Goal: Task Accomplishment & Management: Use online tool/utility

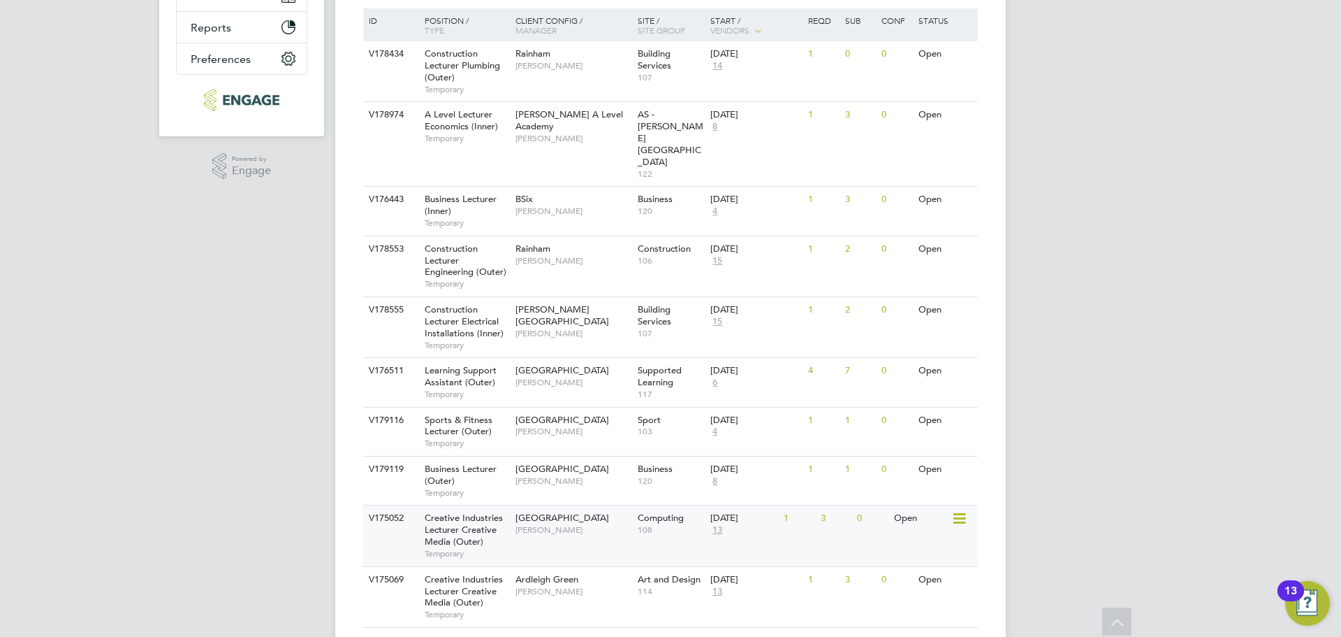
scroll to position [349, 0]
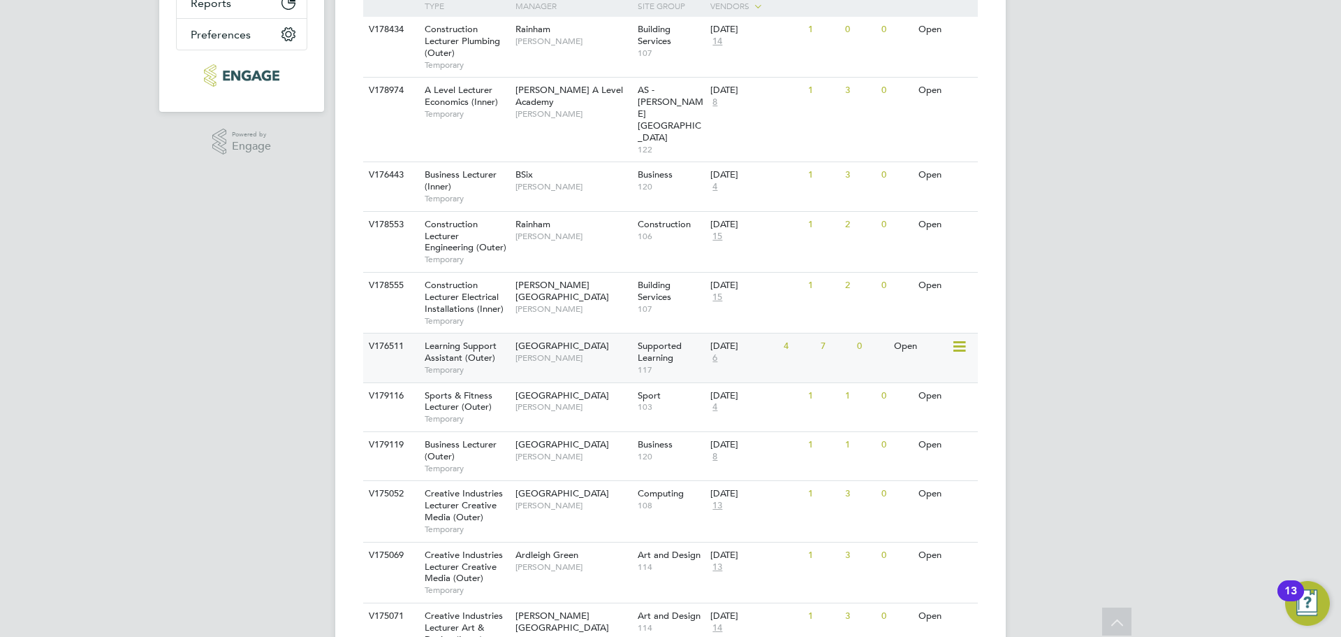
click at [776, 333] on div "[DATE] 6" at bounding box center [743, 352] width 73 height 38
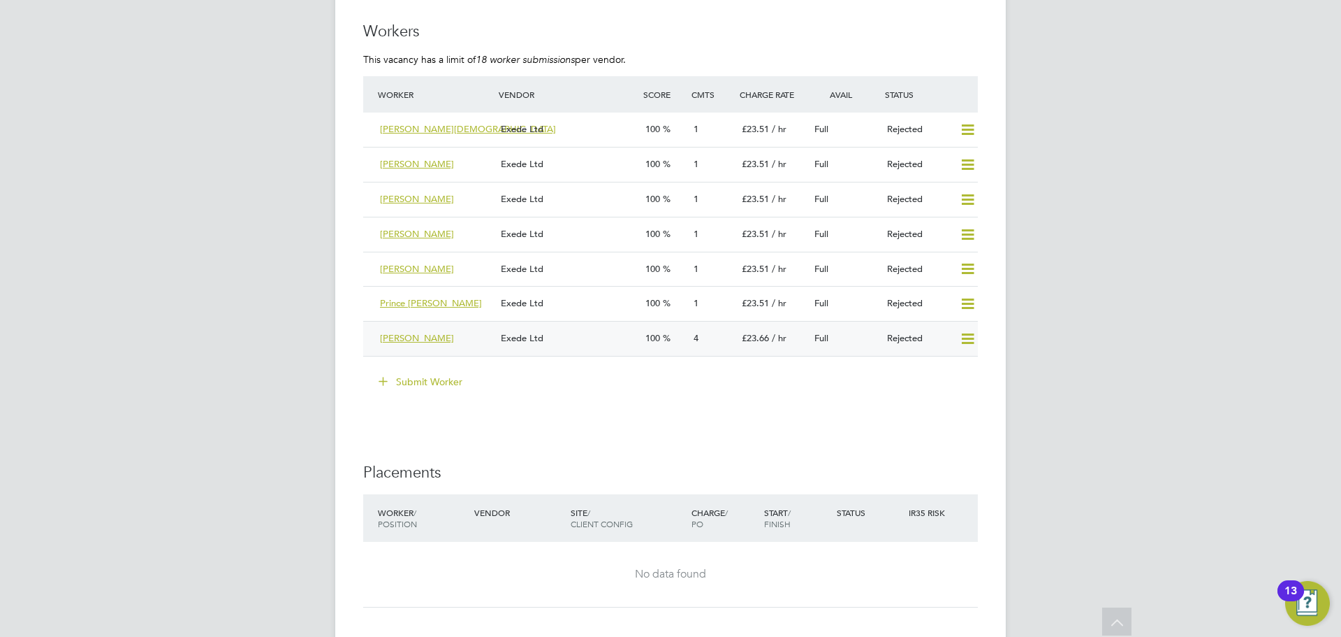
scroll to position [2585, 0]
click at [406, 265] on span "[PERSON_NAME]" at bounding box center [417, 267] width 74 height 12
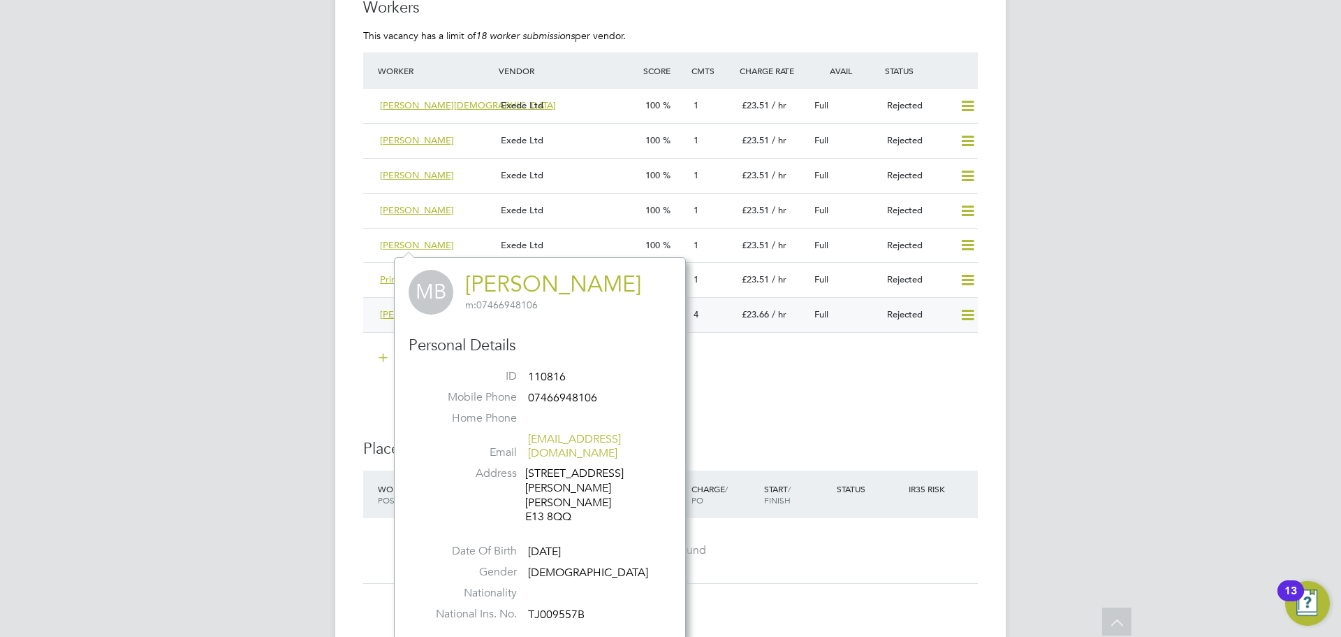
scroll to position [2515, 0]
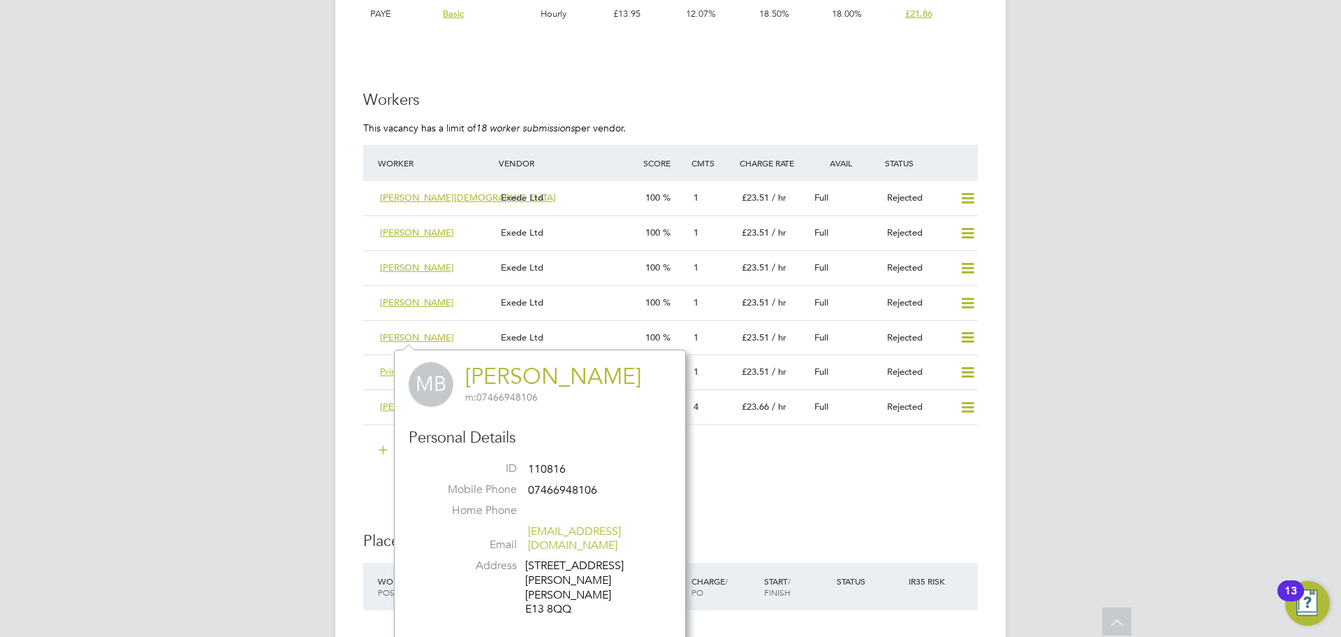
click at [752, 446] on div "Submit Worker" at bounding box center [673, 450] width 609 height 22
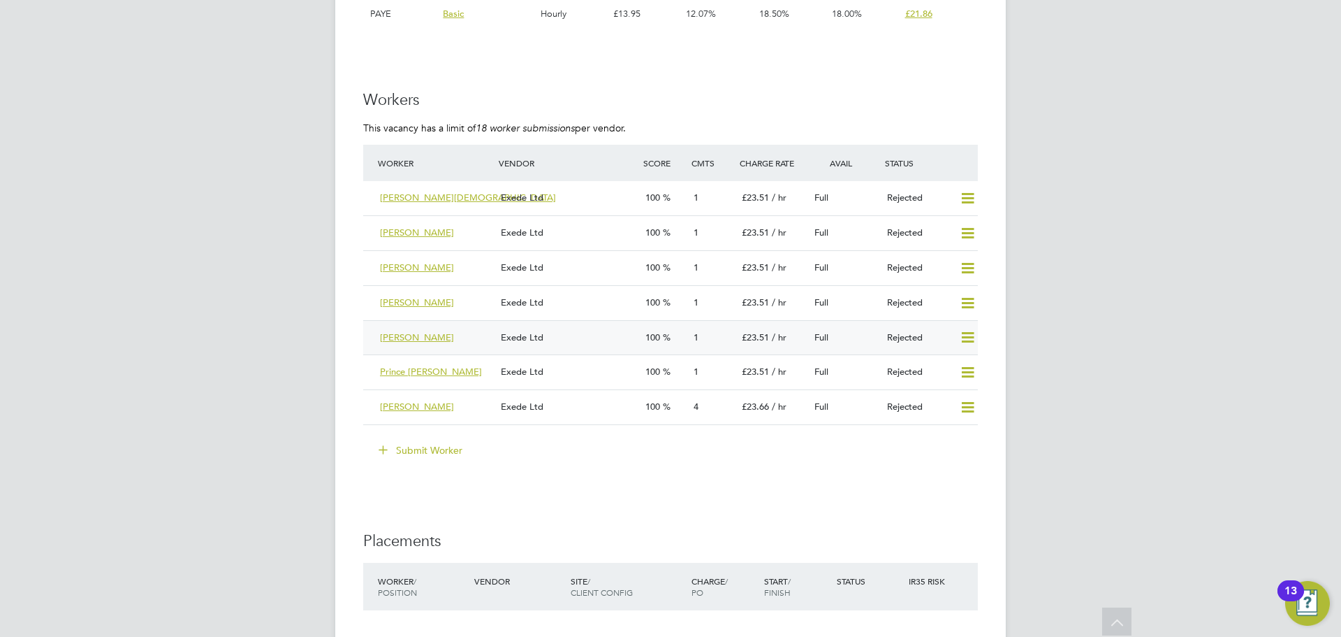
click at [576, 341] on div "Exede Ltd" at bounding box center [567, 337] width 145 height 23
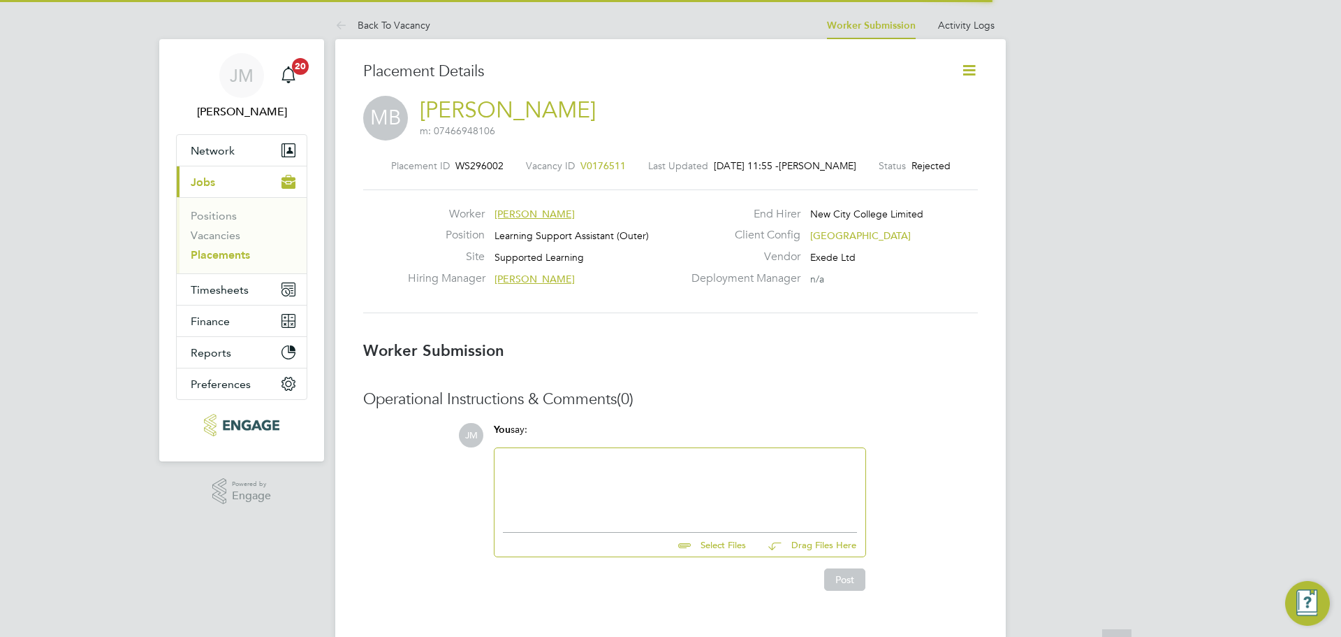
scroll to position [7, 7]
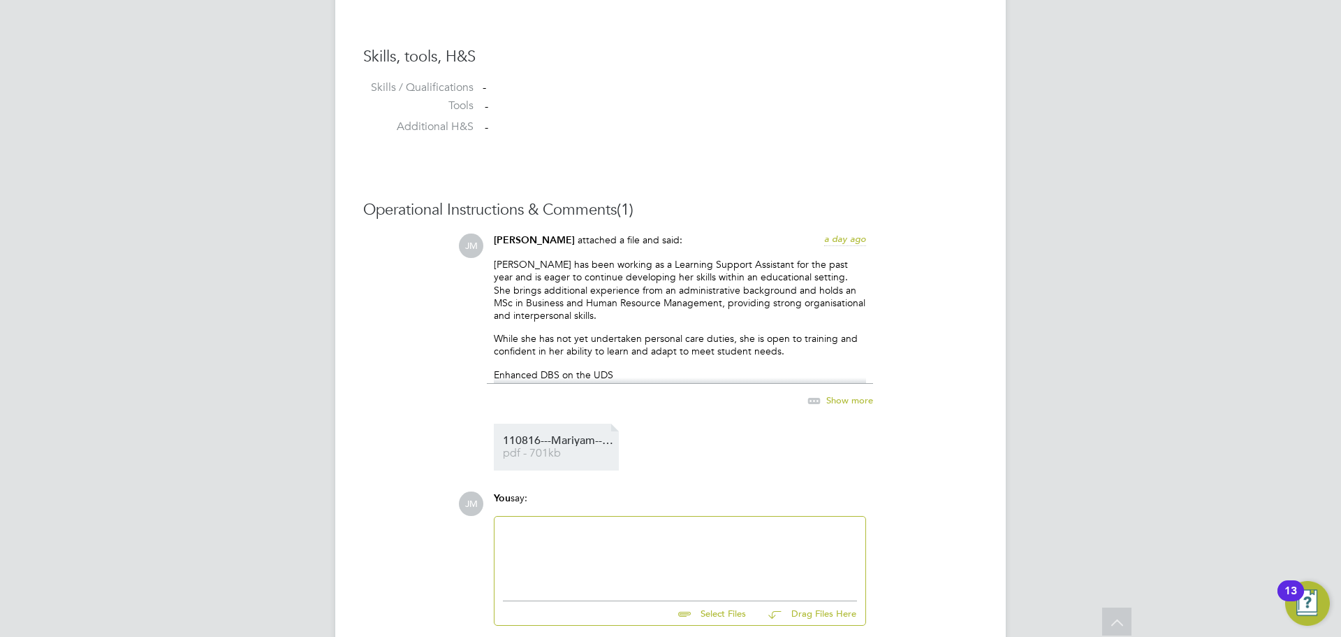
click at [553, 435] on li "110816---Mariyam---JM--Xede pdf - 701kb" at bounding box center [556, 446] width 125 height 47
click at [579, 454] on span "pdf - 701kb" at bounding box center [559, 453] width 112 height 10
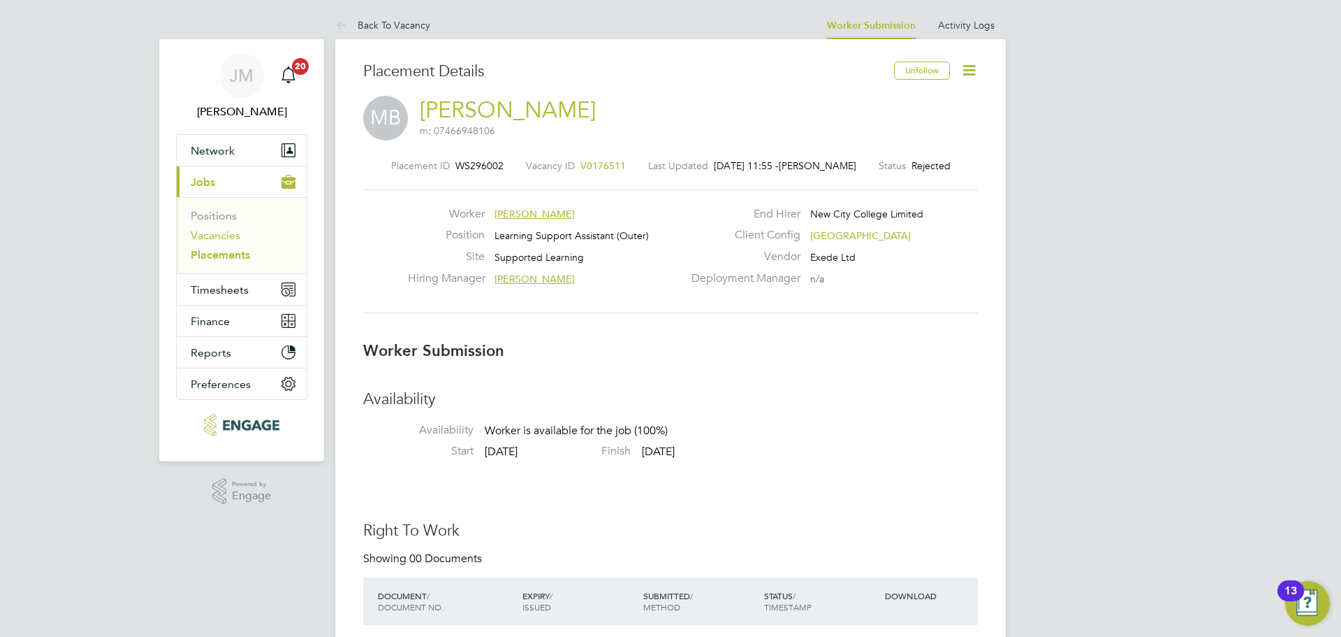
click at [221, 240] on link "Vacancies" at bounding box center [216, 234] width 50 height 13
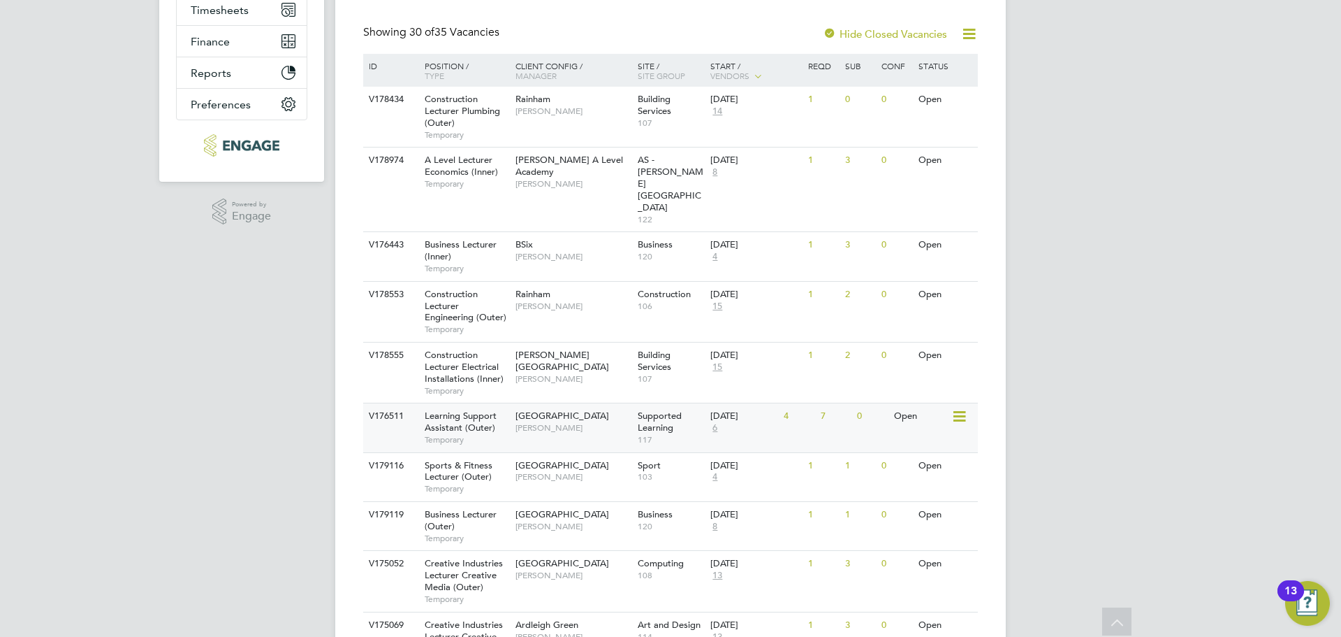
click at [791, 406] on div "V176511 Learning Support Assistant (Outer) Temporary Epping Forest Campus Victo…" at bounding box center [670, 426] width 615 height 49
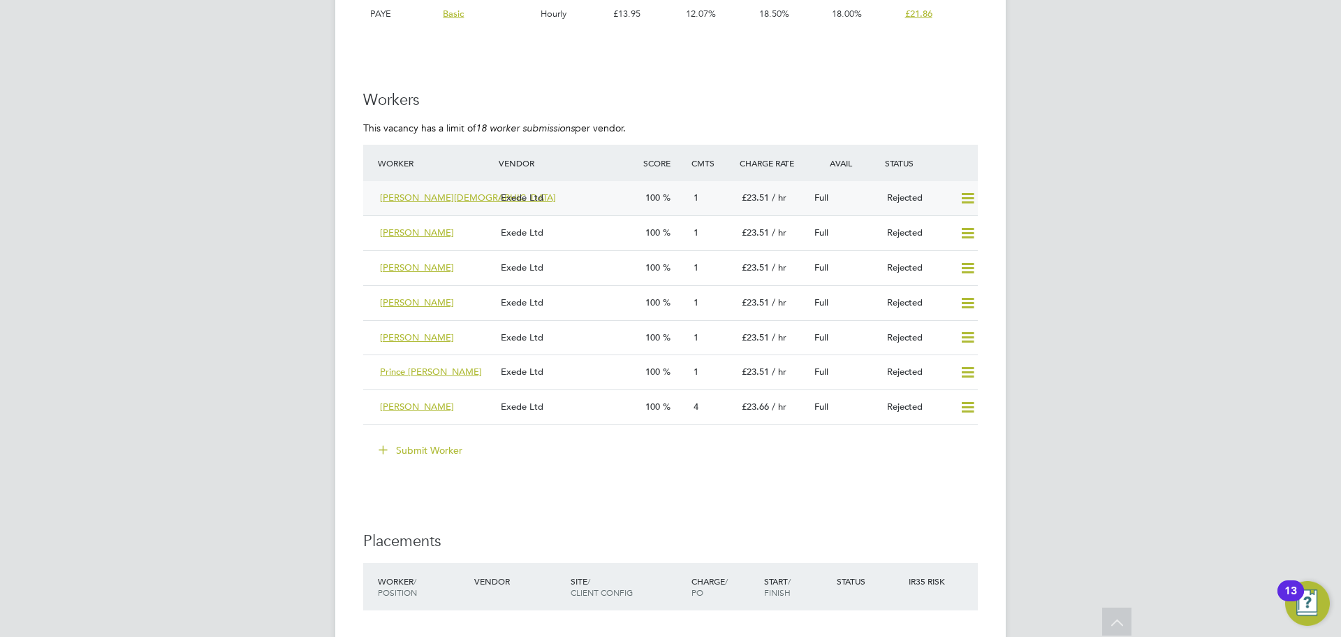
click at [590, 199] on div "Exede Ltd" at bounding box center [567, 198] width 145 height 23
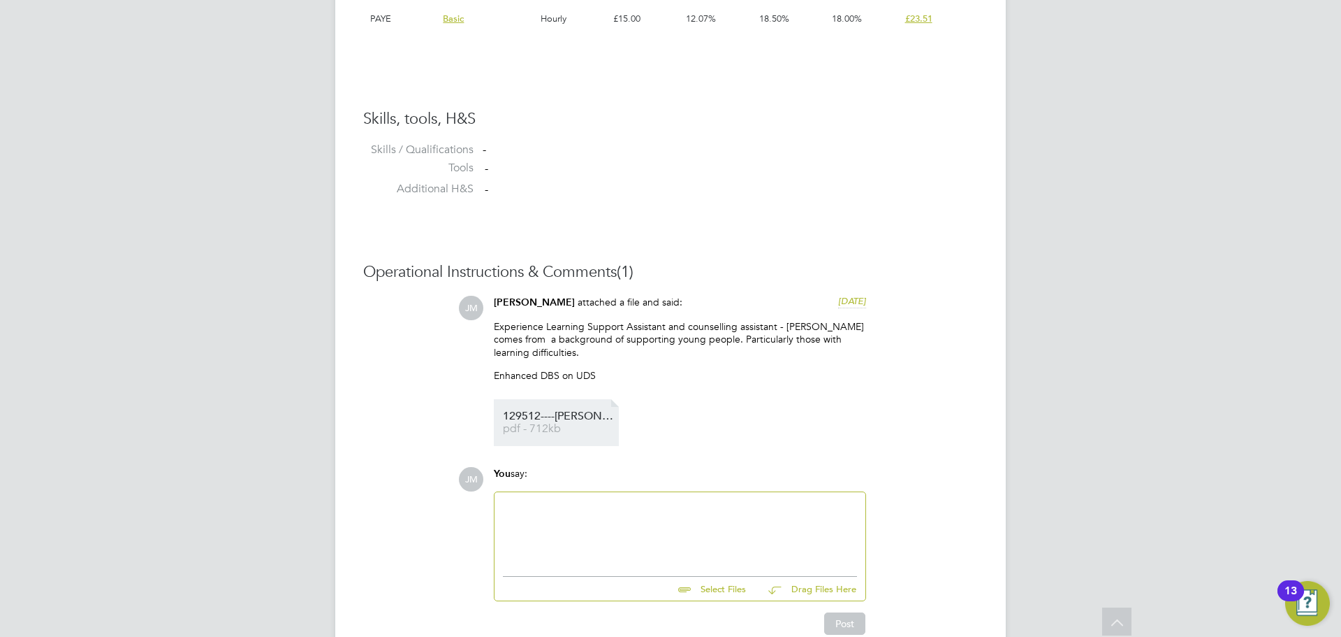
click at [561, 421] on span "129512----Chetna---JM%20(1)" at bounding box center [559, 416] width 112 height 10
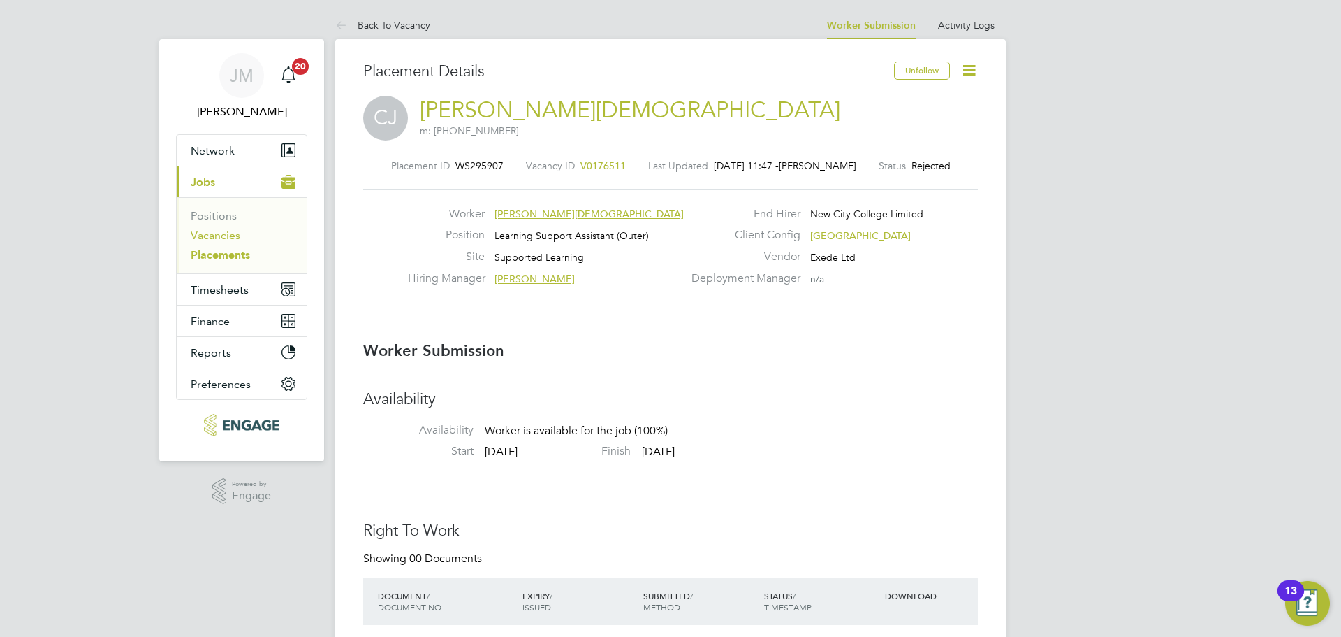
click at [209, 238] on link "Vacancies" at bounding box center [216, 234] width 50 height 13
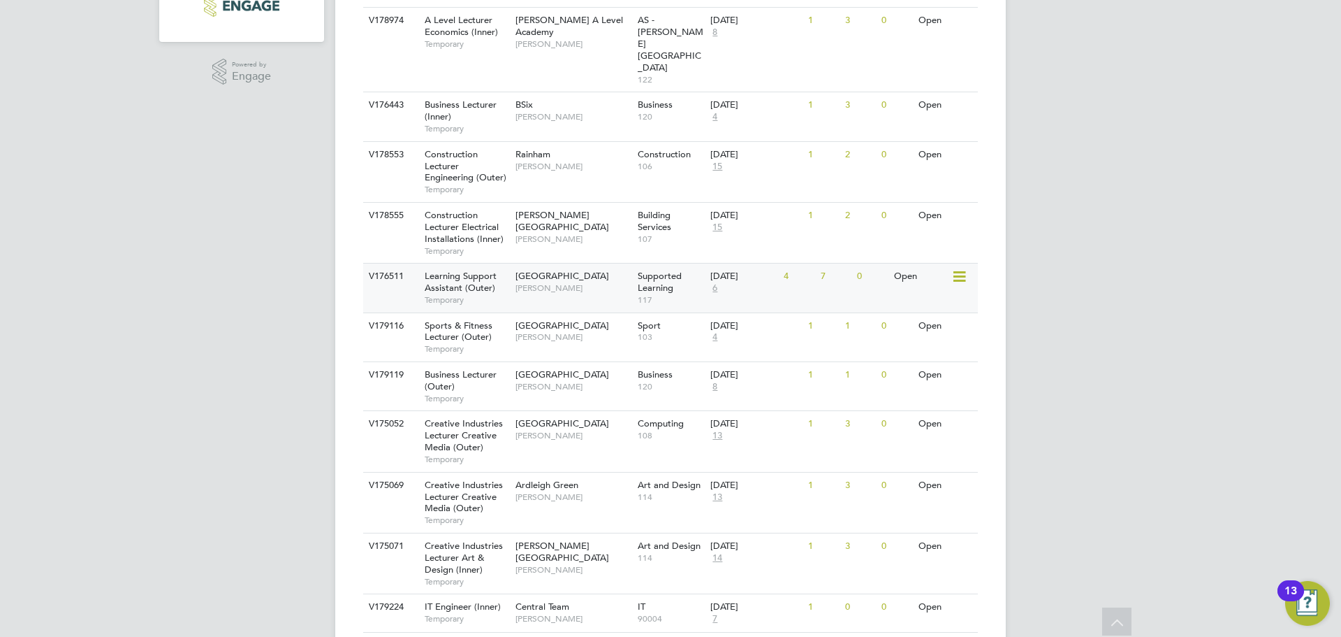
click at [612, 282] on span "[PERSON_NAME]" at bounding box center [573, 287] width 115 height 11
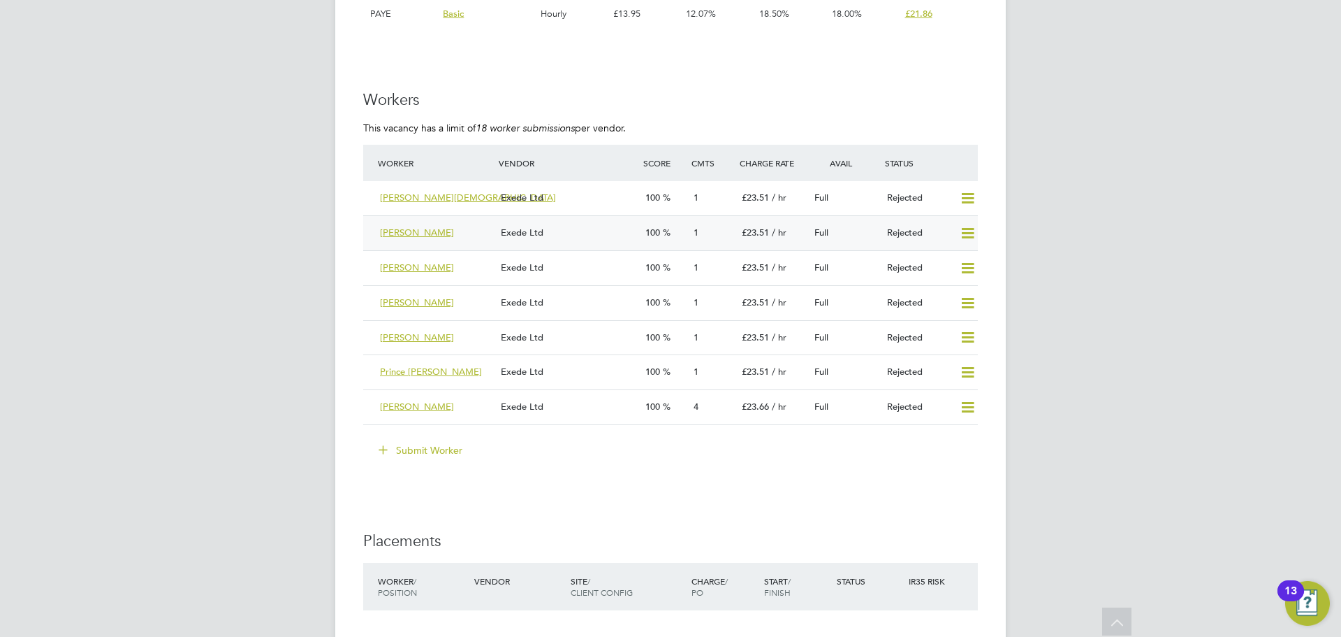
click at [463, 226] on div "[PERSON_NAME]" at bounding box center [434, 232] width 121 height 23
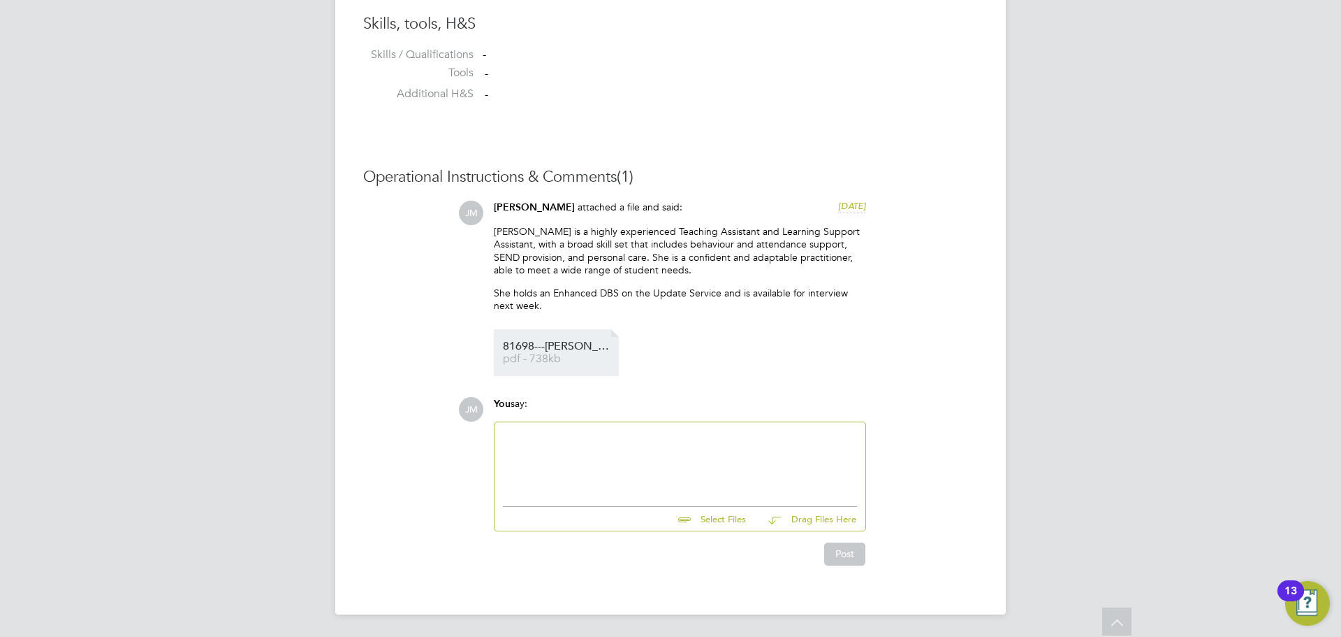
click at [554, 360] on span "pdf - 738kb" at bounding box center [559, 359] width 112 height 10
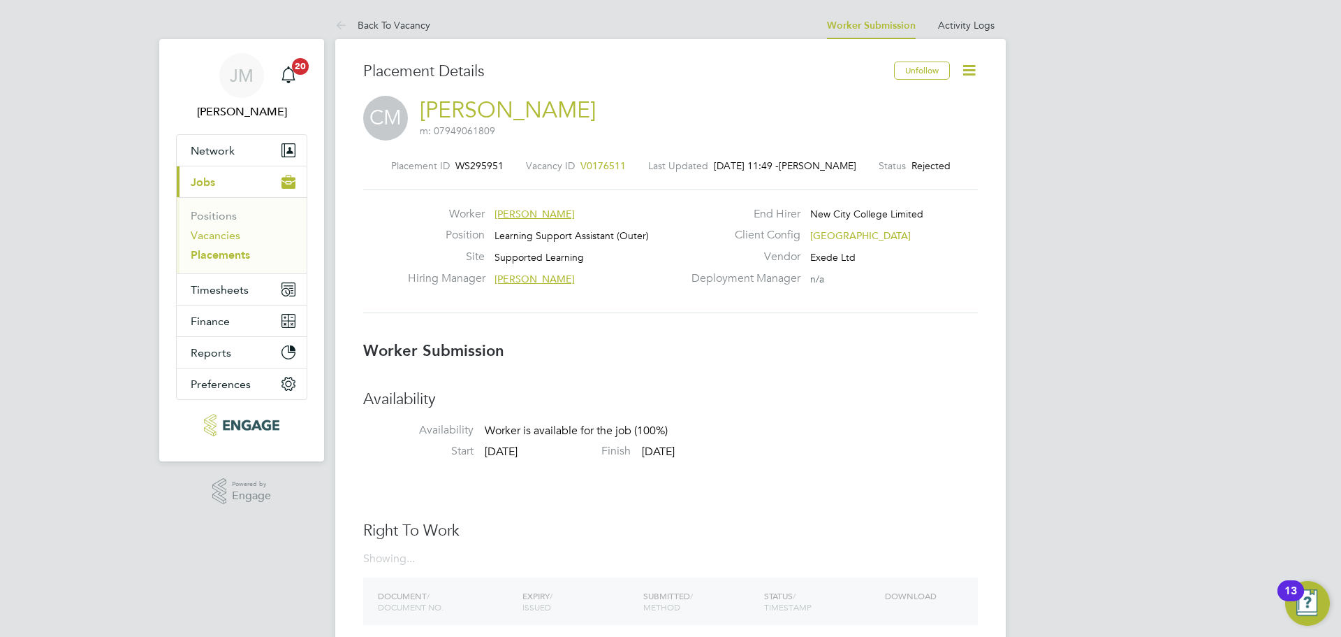
click at [230, 235] on link "Vacancies" at bounding box center [216, 234] width 50 height 13
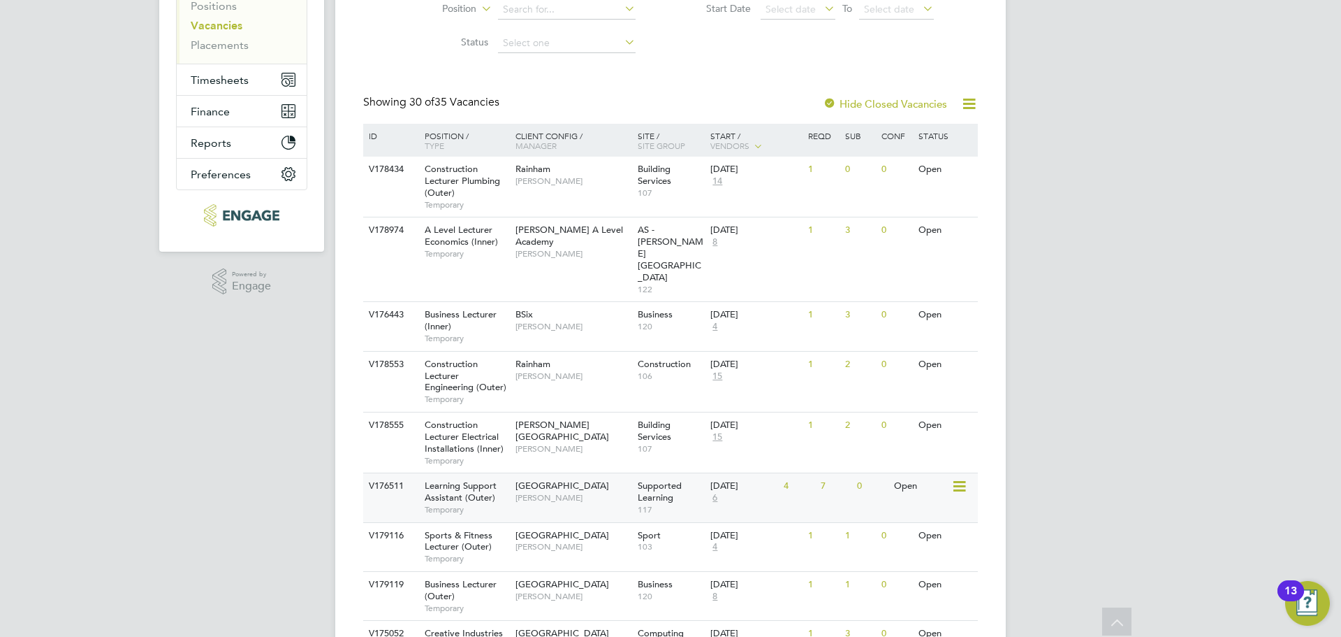
click at [603, 492] on span "[PERSON_NAME]" at bounding box center [573, 497] width 115 height 11
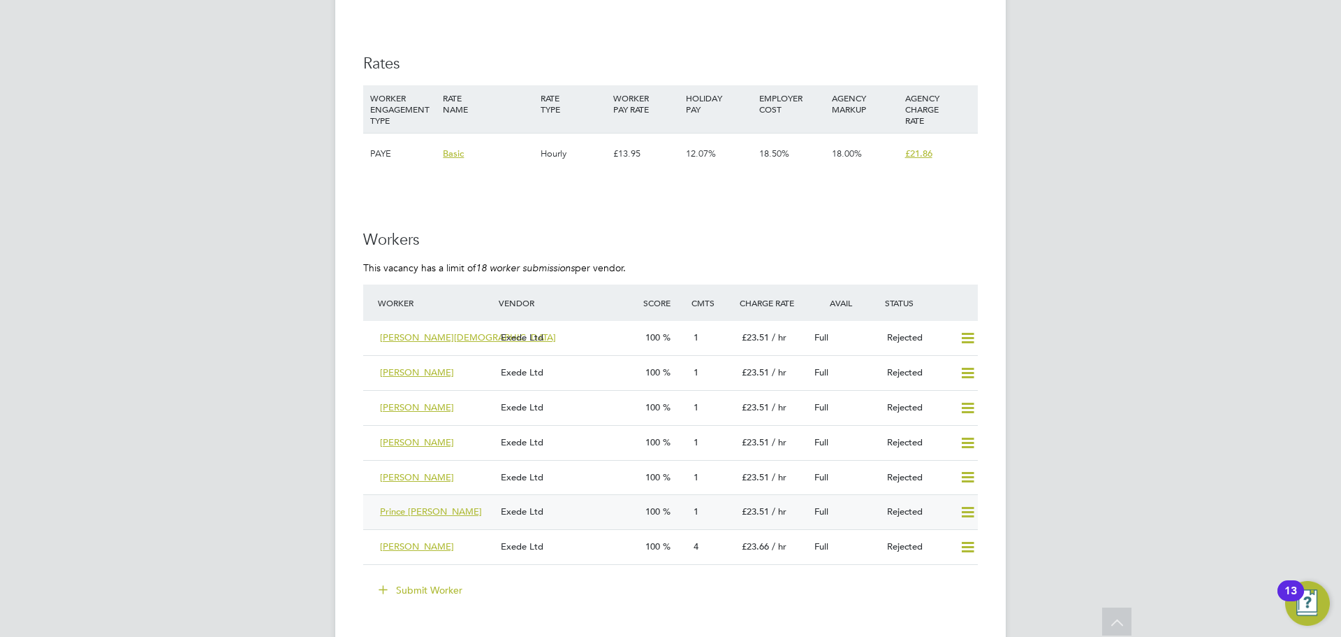
click at [466, 506] on div "Prince [PERSON_NAME]" at bounding box center [434, 511] width 121 height 23
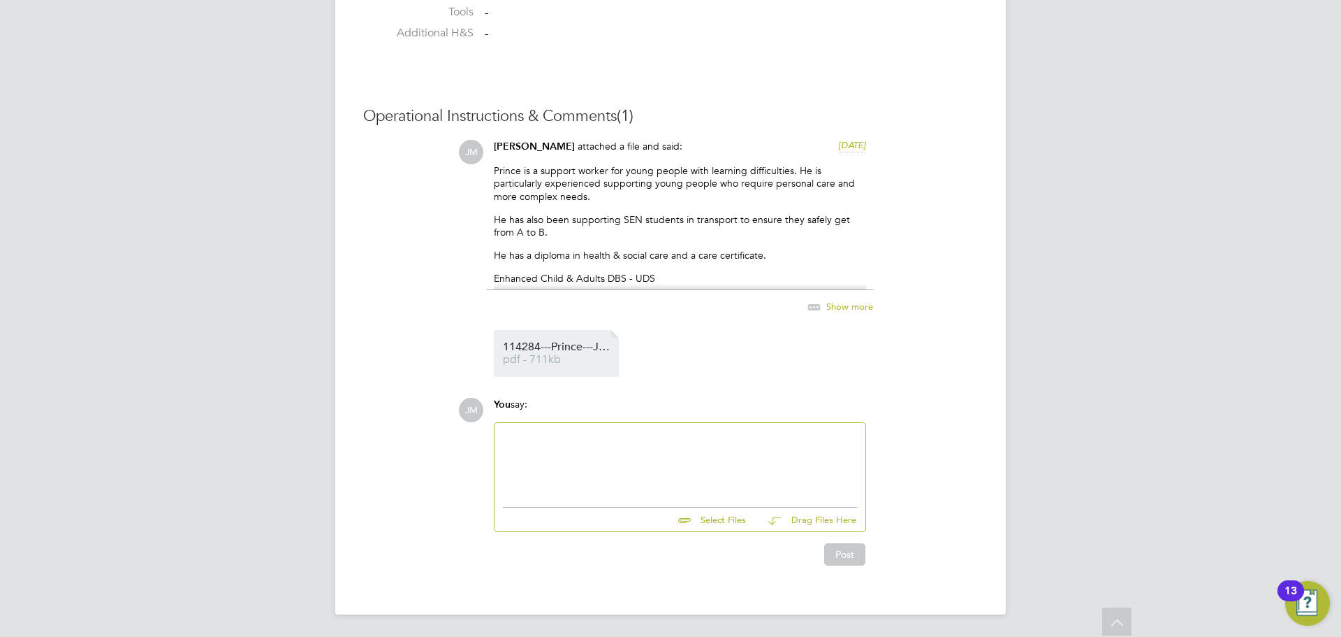
click at [583, 366] on li "114284---Prince---JM-Xede pdf - 711kb" at bounding box center [556, 353] width 125 height 47
click at [570, 356] on span "pdf - 711kb" at bounding box center [559, 359] width 112 height 10
